Goal: Information Seeking & Learning: Learn about a topic

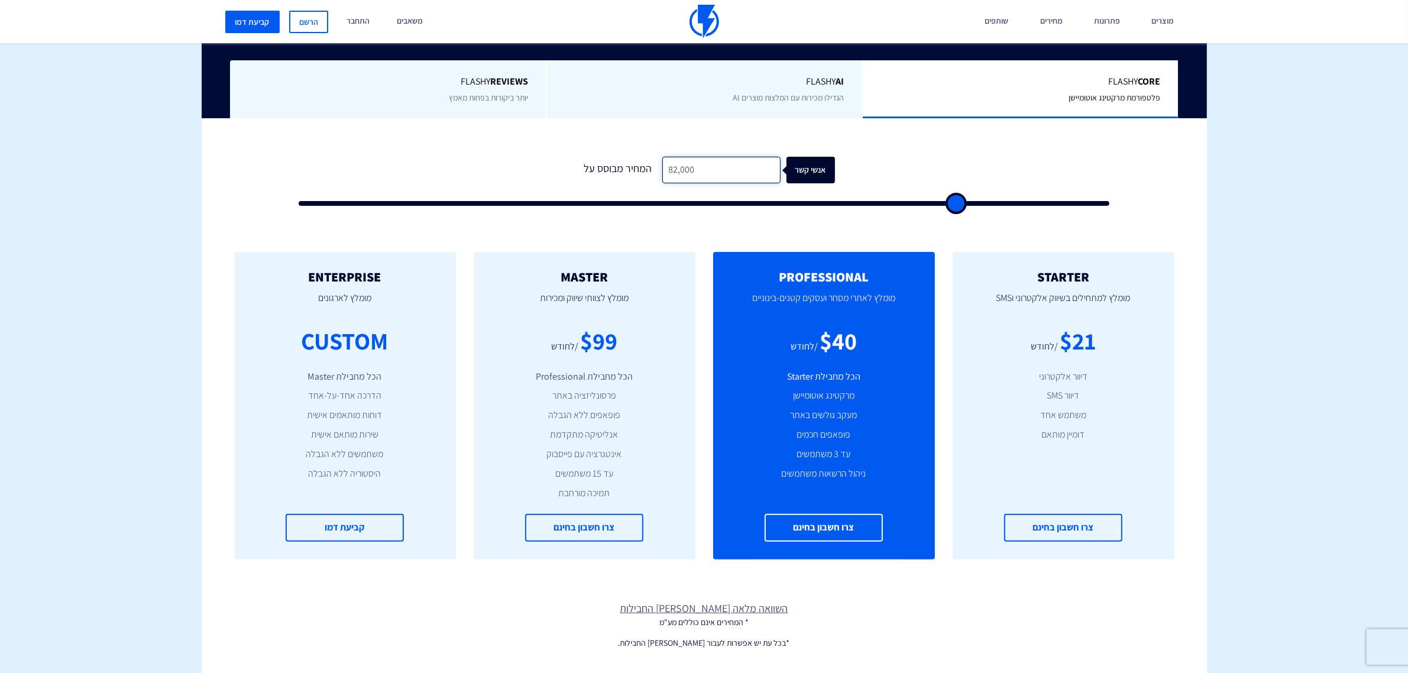
click at [722, 174] on input "82,000" at bounding box center [721, 170] width 118 height 27
type input "1"
type input "500"
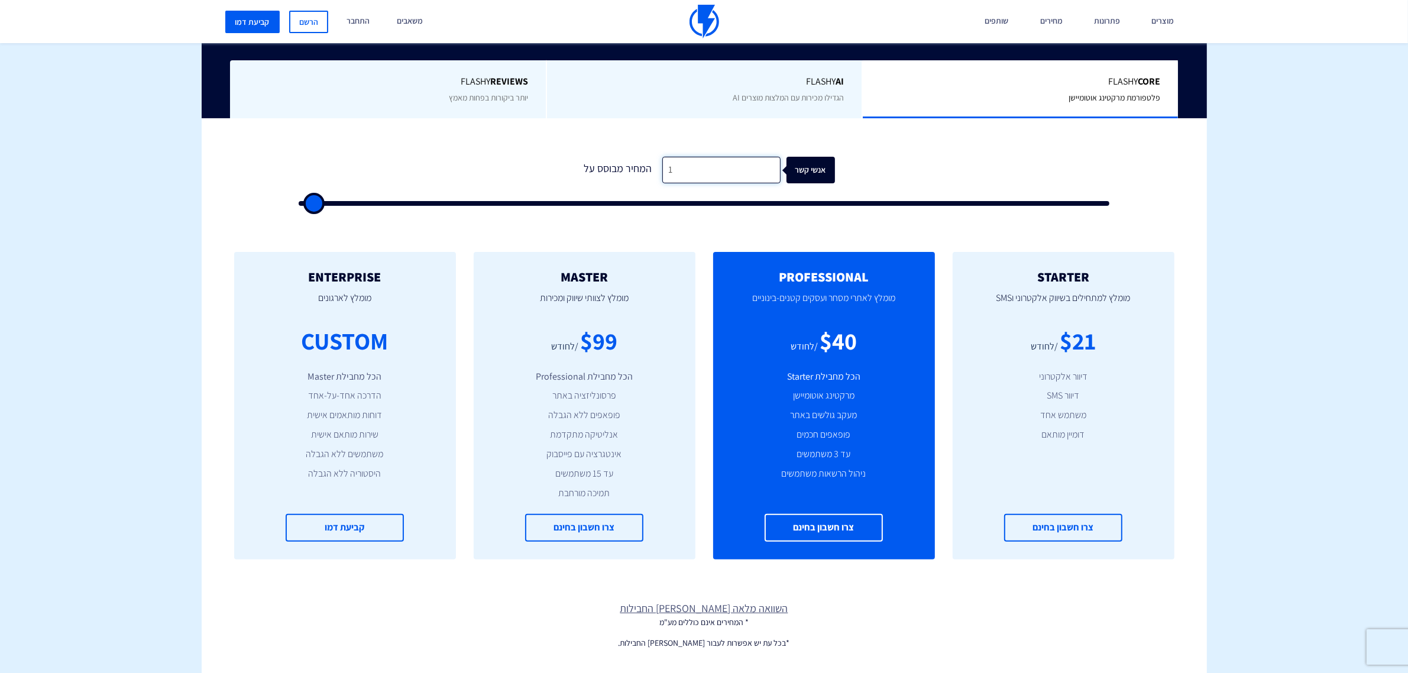
type input "10"
type input "500"
type input "100"
type input "500"
type input "1,000"
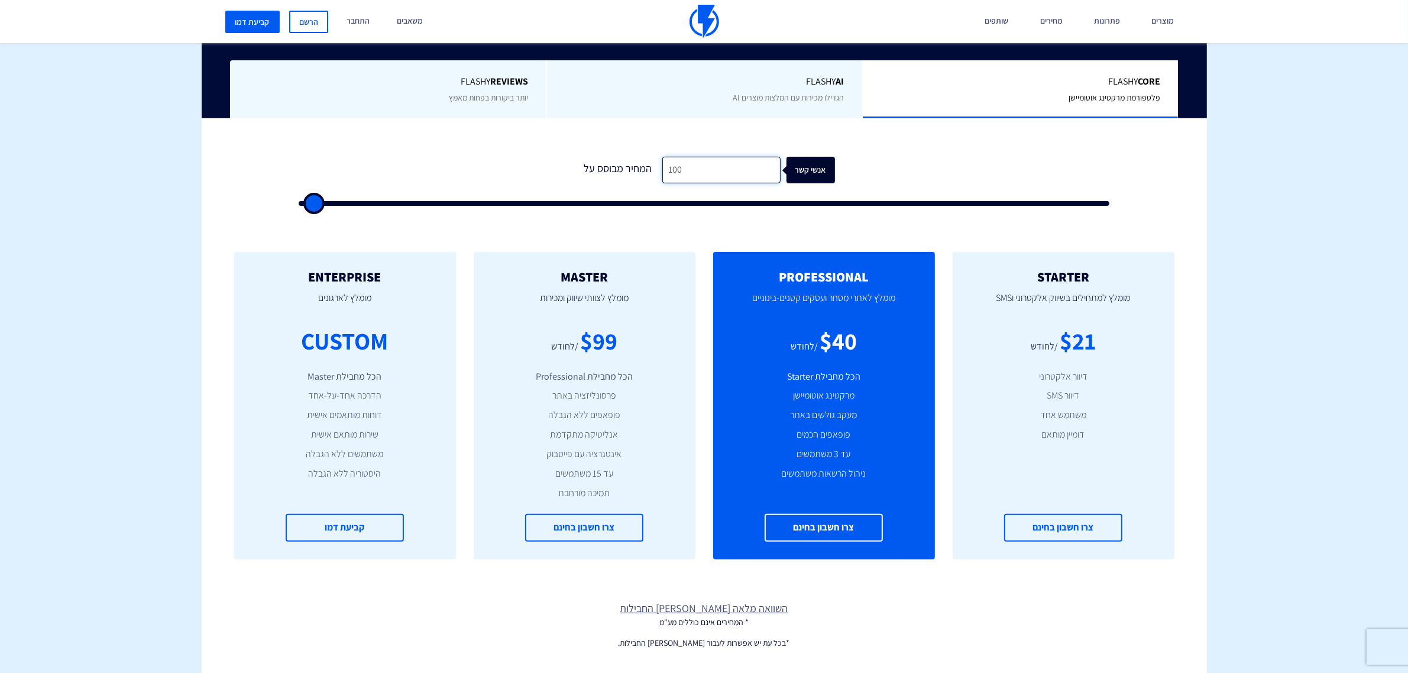
type input "1000"
type input "10"
type input "500"
type input "1"
type input "500"
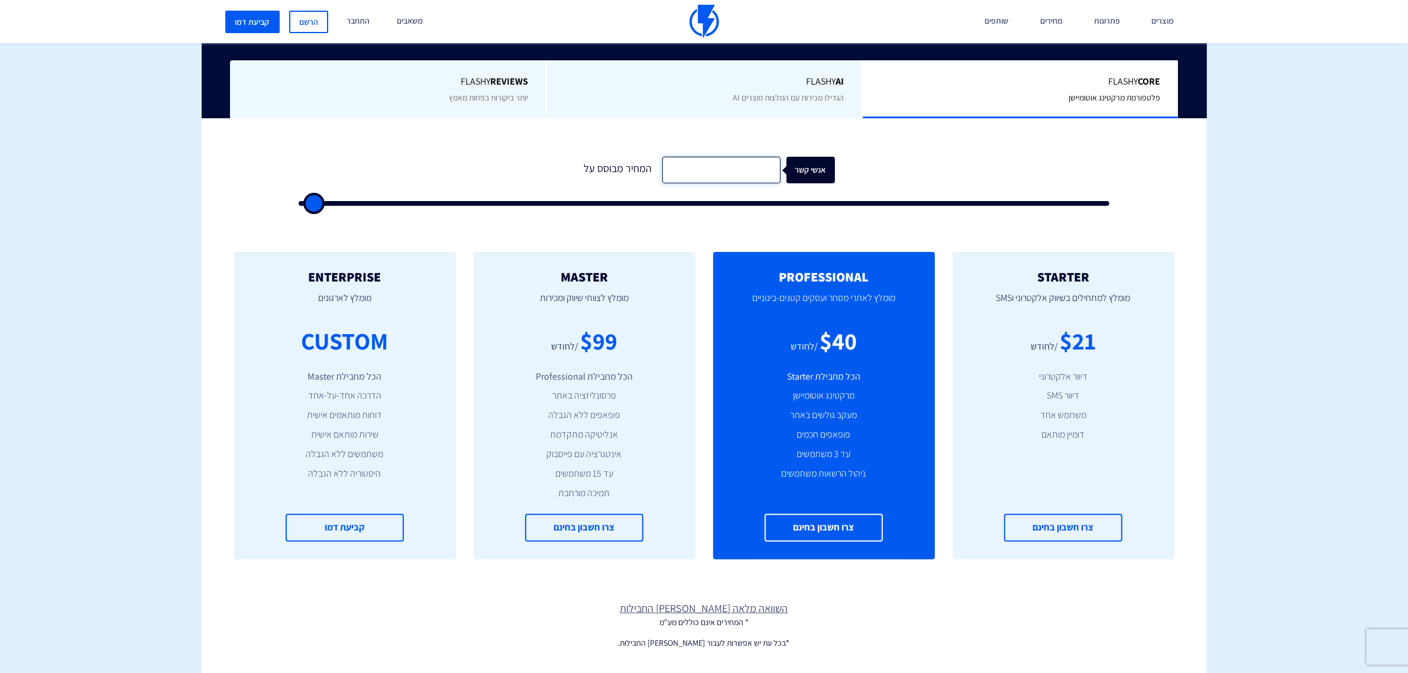
type input "500"
type input "4"
type input "500"
type input "41"
type input "500"
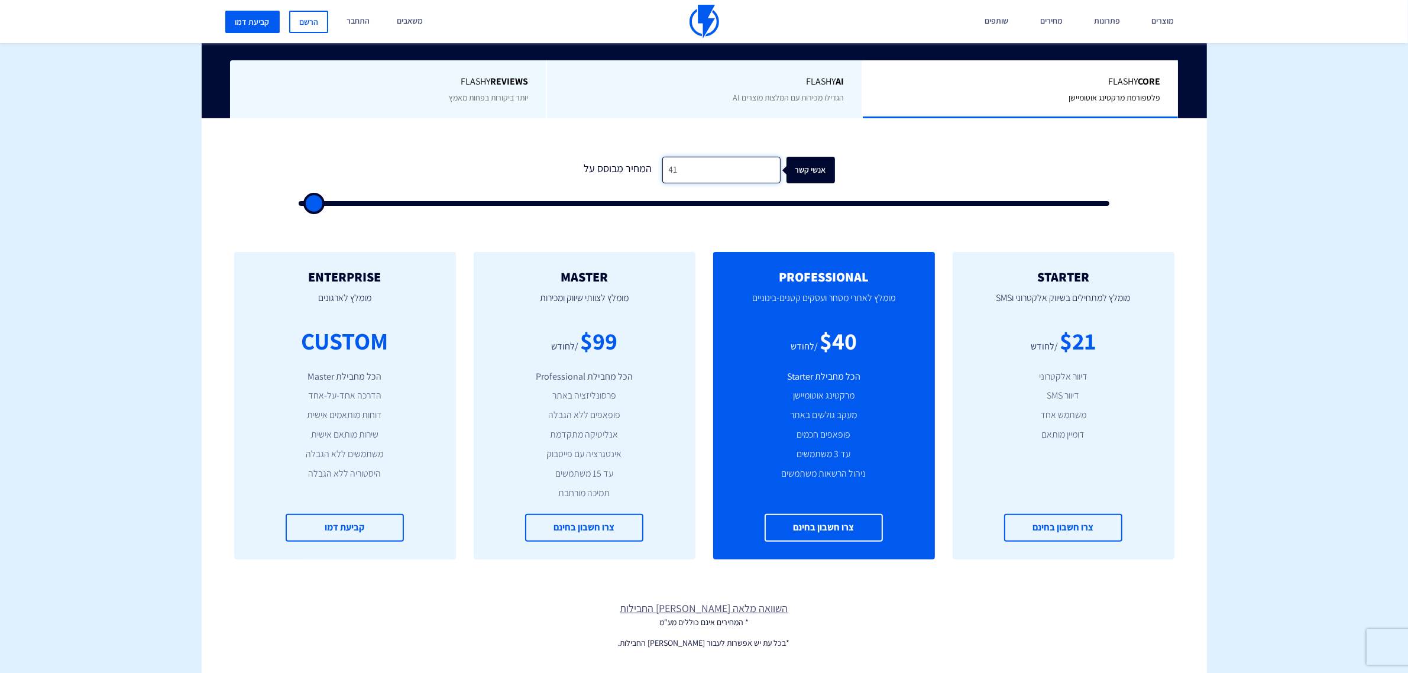
type input "410"
type input "500"
type input "4,100"
type input "4000"
type input "41,000"
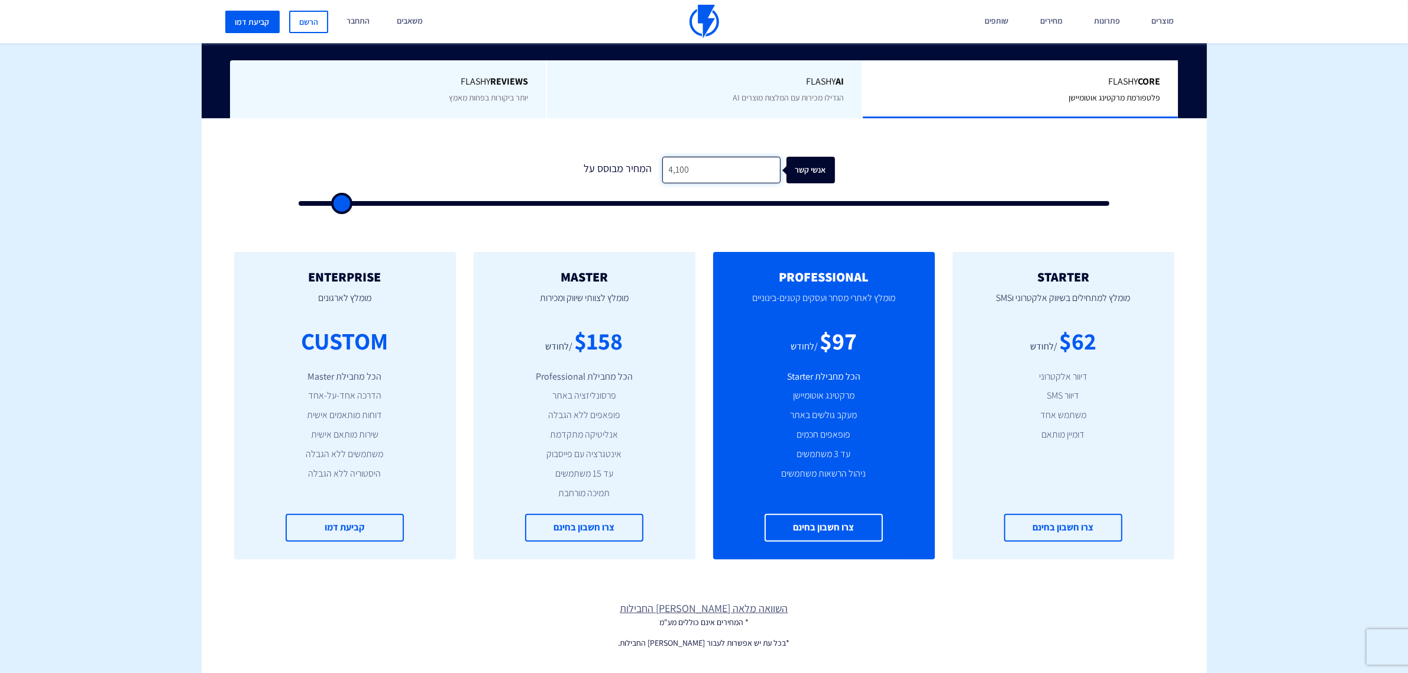
type input "41000"
type input "41,000"
